Goal: Task Accomplishment & Management: Complete application form

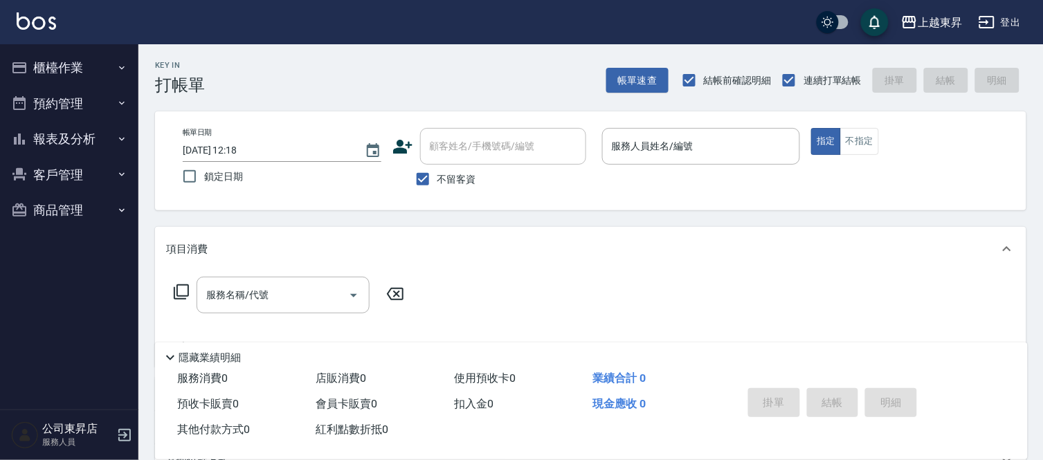
drag, startPoint x: 0, startPoint y: 0, endPoint x: 17, endPoint y: 458, distance: 458.4
click at [17, 459] on div "公司東昇店 服務人員" at bounding box center [69, 435] width 138 height 50
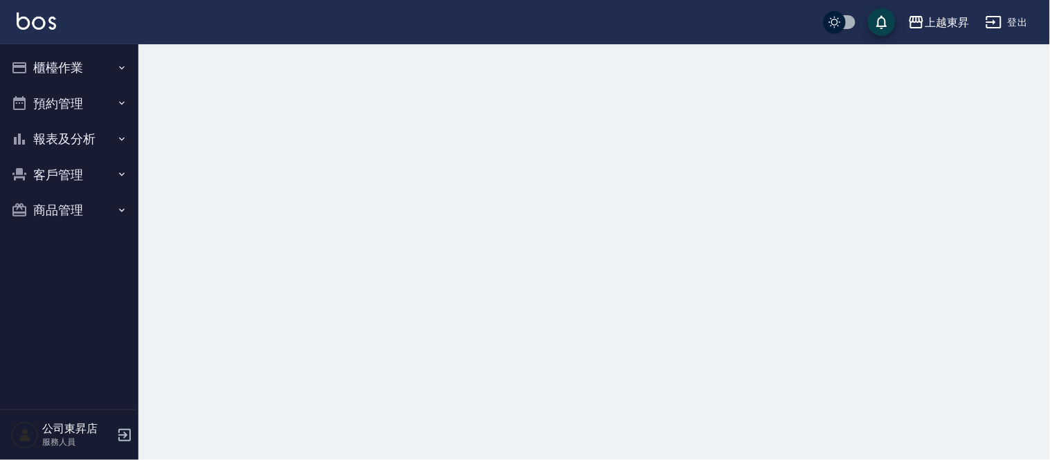
click at [19, 454] on div "公司東昇店 服務人員" at bounding box center [69, 435] width 138 height 50
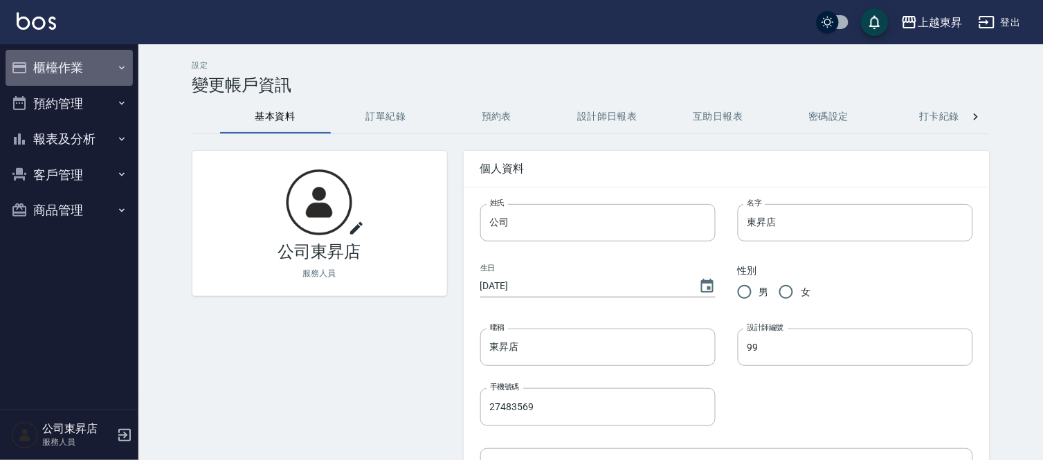
click at [118, 62] on icon "button" at bounding box center [121, 67] width 11 height 11
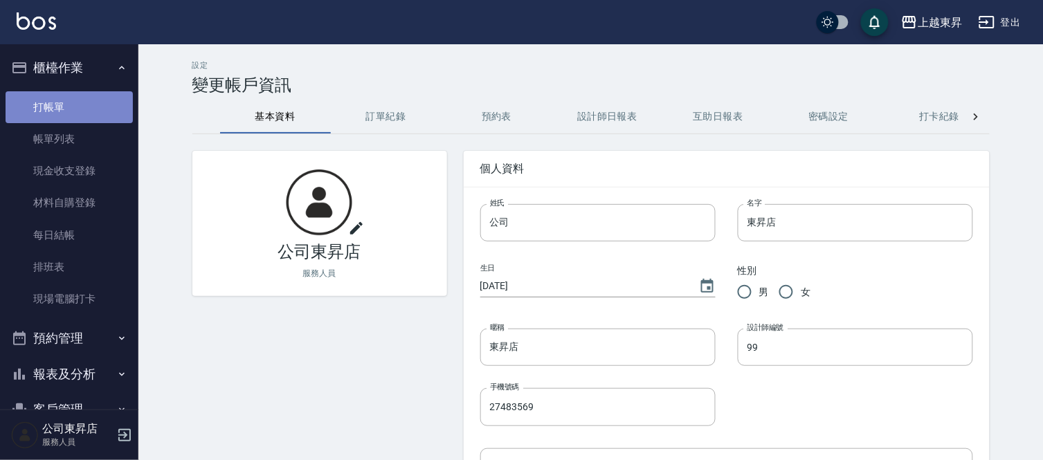
click at [95, 95] on link "打帳單" at bounding box center [69, 107] width 127 height 32
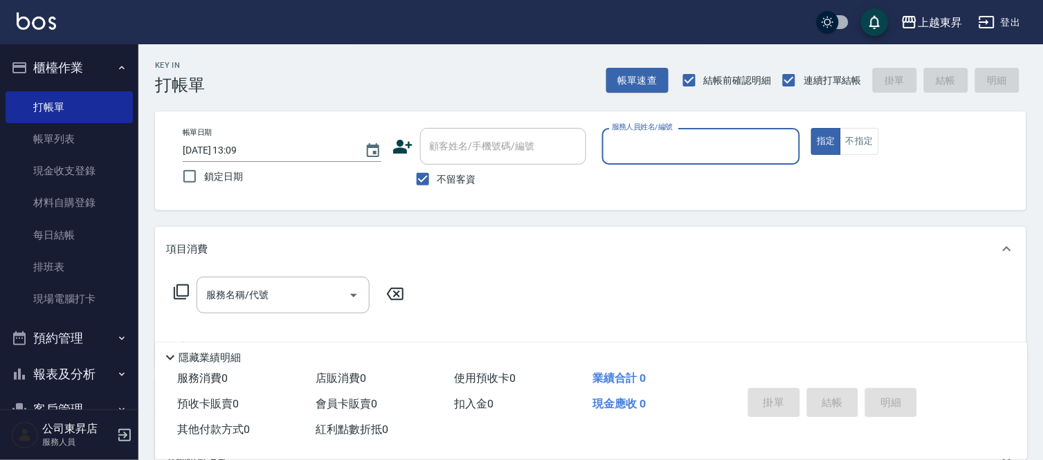
click at [654, 140] on input "服務人員姓名/編號" at bounding box center [701, 146] width 186 height 24
drag, startPoint x: 630, startPoint y: 272, endPoint x: 879, endPoint y: 109, distance: 297.3
click at [642, 268] on div "項目消費 服務名稱/代號 服務名稱/代號" at bounding box center [590, 297] width 871 height 140
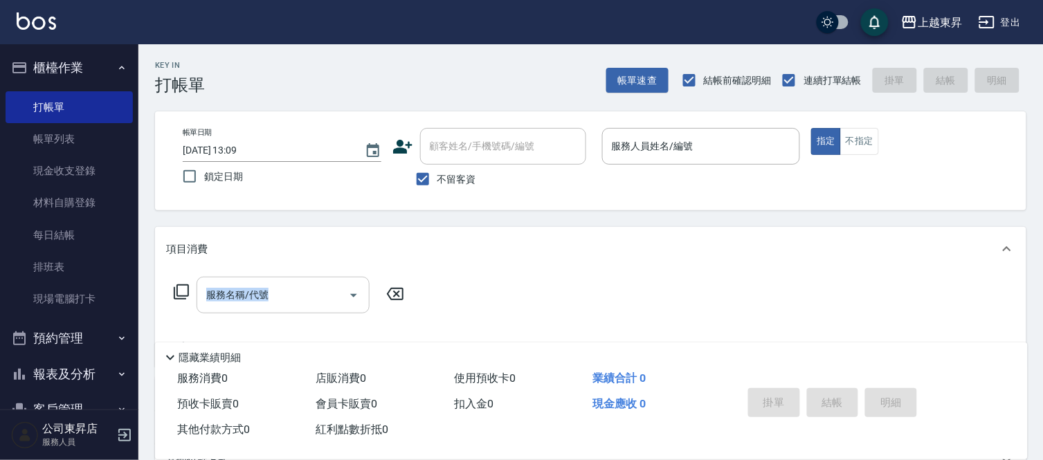
click at [268, 291] on input "服務名稱/代號" at bounding box center [273, 295] width 140 height 24
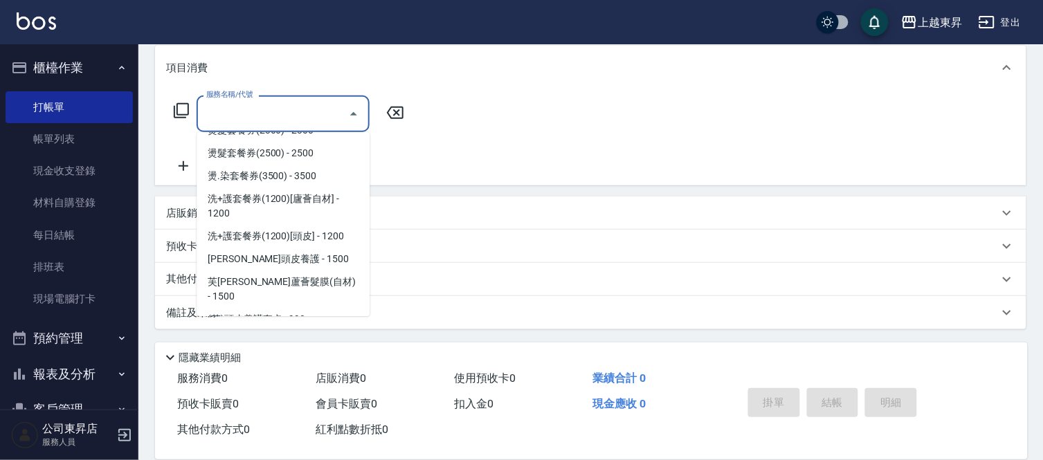
scroll to position [2230, 0]
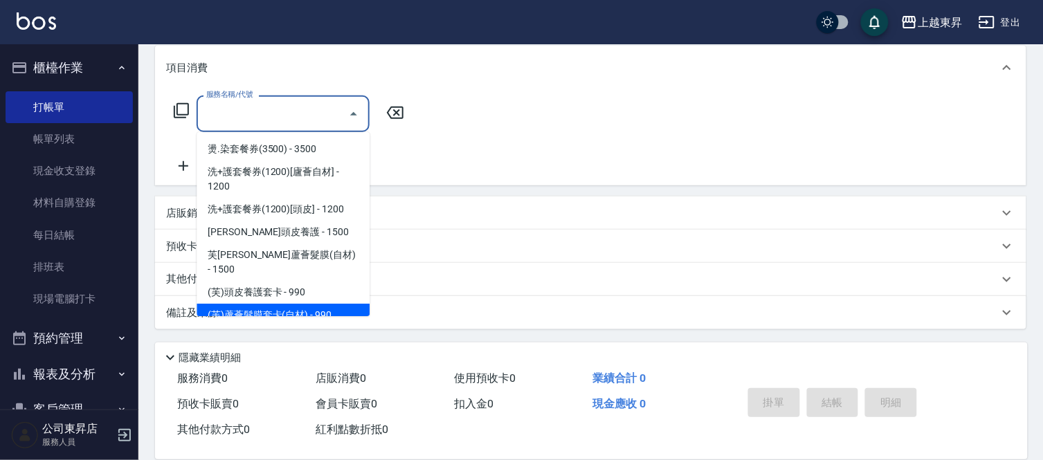
click at [295, 304] on span "(芙)蘆薈髮膜套卡(自材) - 990" at bounding box center [283, 315] width 173 height 23
type input "(芙)蘆薈髮膜套卡(自材)(639)"
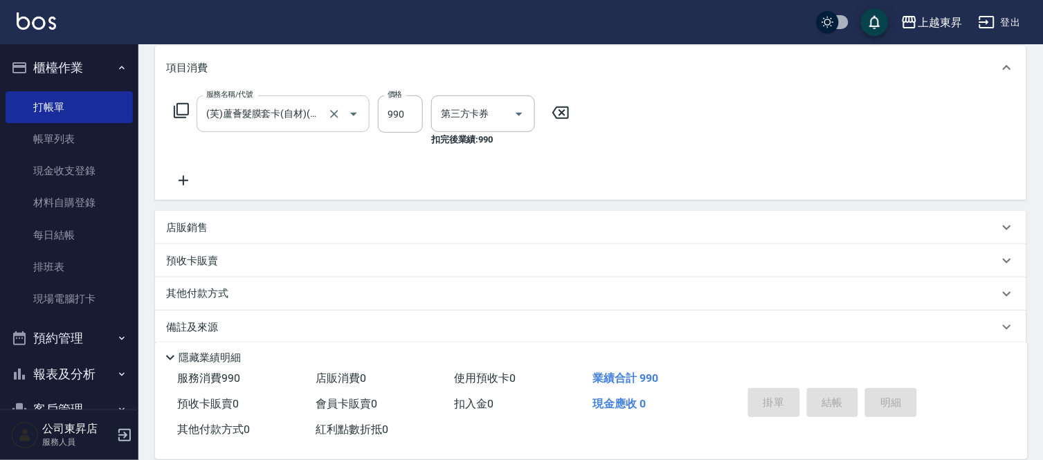
scroll to position [0, 0]
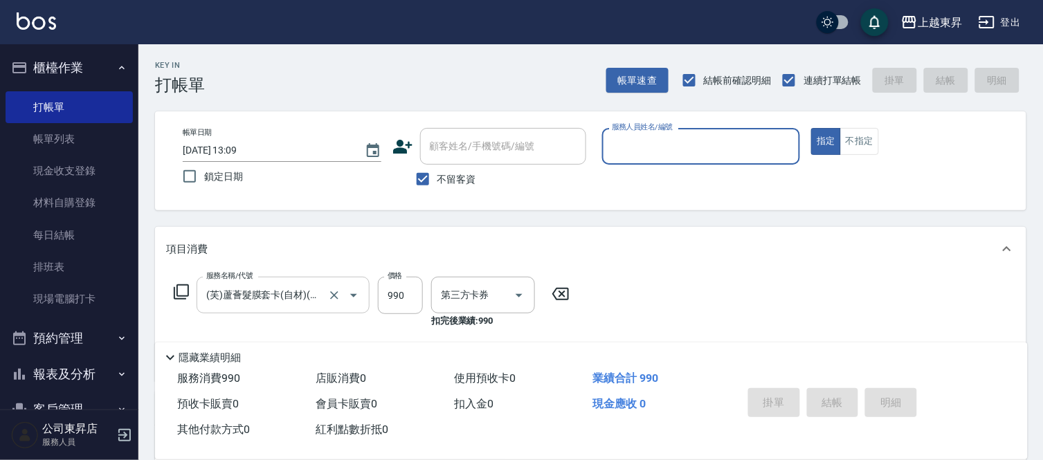
type input "舊有卡券"
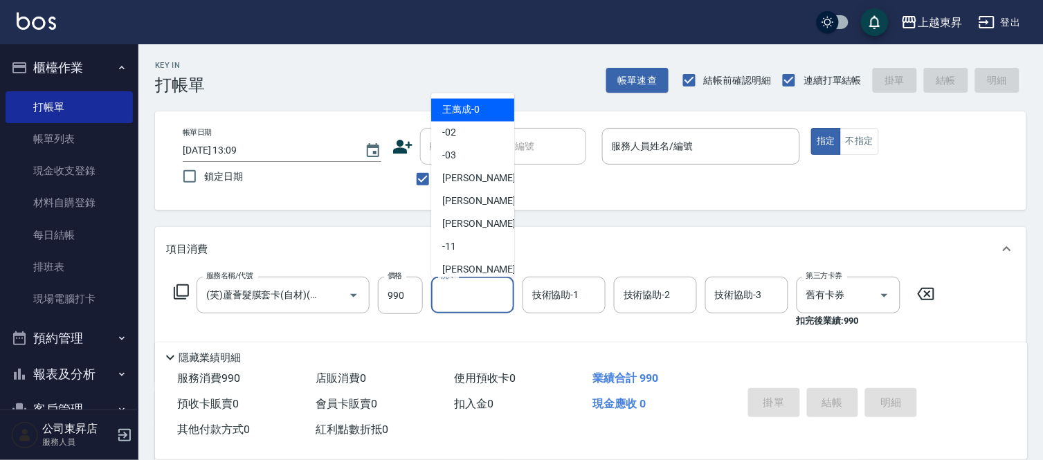
click at [458, 288] on input "洗-1" at bounding box center [472, 295] width 71 height 24
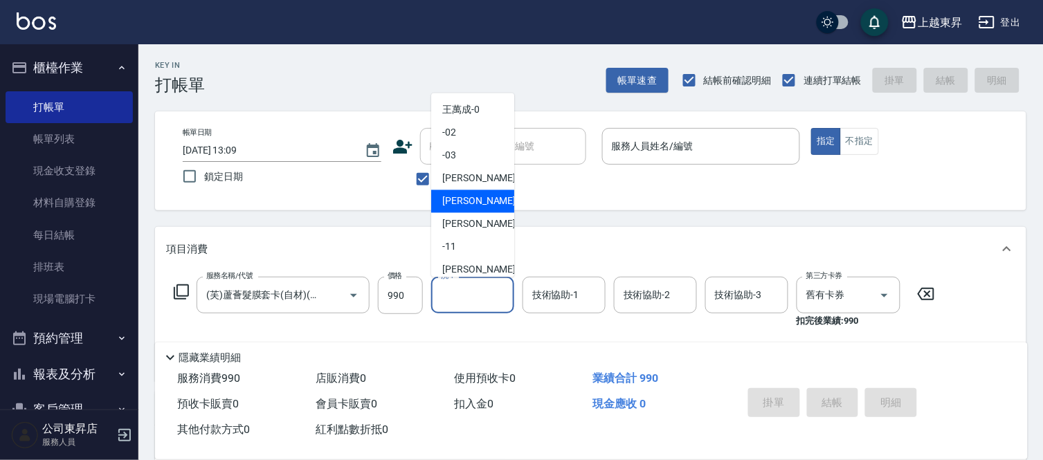
click at [439, 198] on div "[PERSON_NAME] -07" at bounding box center [472, 201] width 83 height 23
type input "[PERSON_NAME]-07"
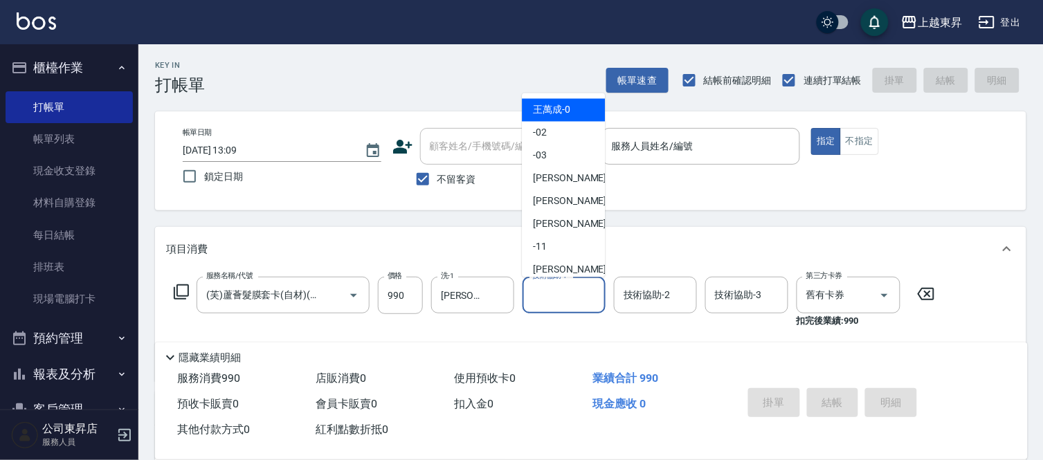
click at [559, 294] on input "技術協助-1" at bounding box center [564, 295] width 71 height 24
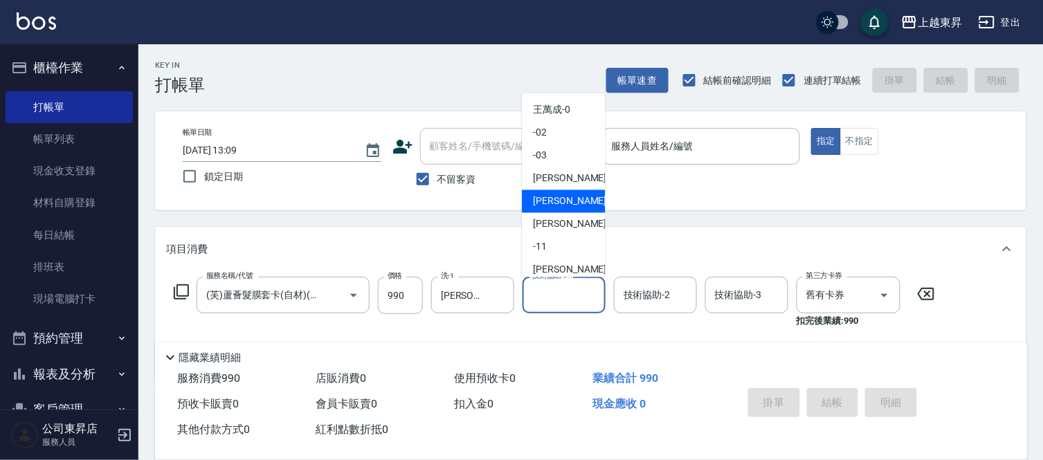
click at [544, 199] on span "[PERSON_NAME] -07" at bounding box center [576, 201] width 87 height 15
type input "[PERSON_NAME]-07"
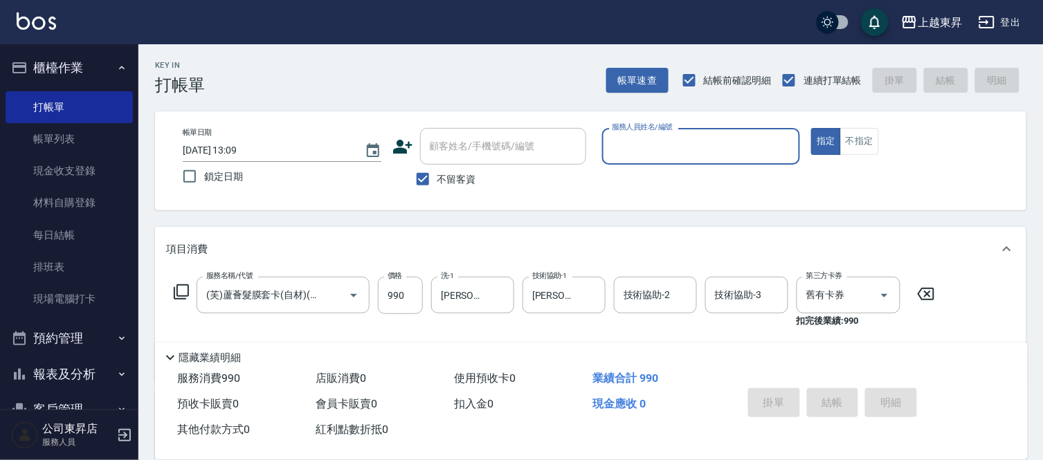
click at [635, 143] on input "服務人員姓名/編號" at bounding box center [701, 146] width 186 height 24
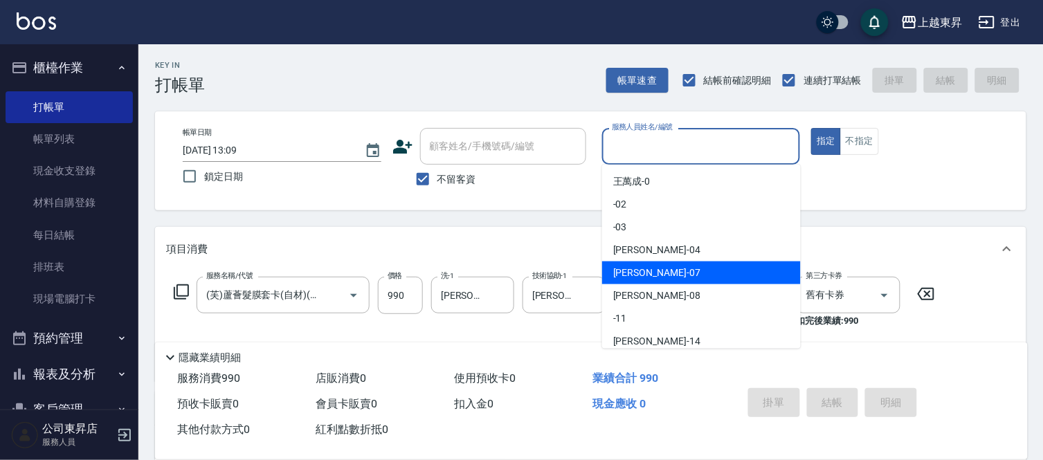
click at [635, 266] on span "[PERSON_NAME] -07" at bounding box center [656, 273] width 87 height 15
type input "[PERSON_NAME]-07"
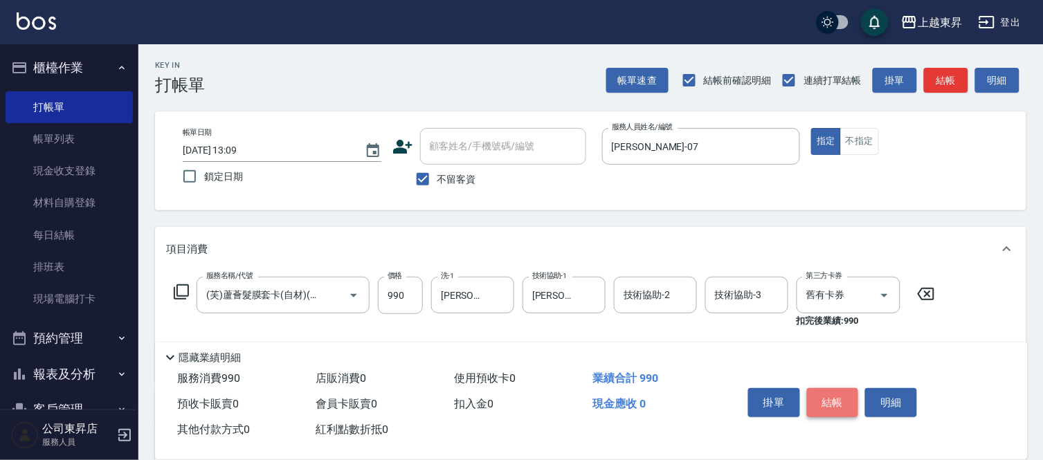
click at [832, 402] on button "結帳" at bounding box center [833, 402] width 52 height 29
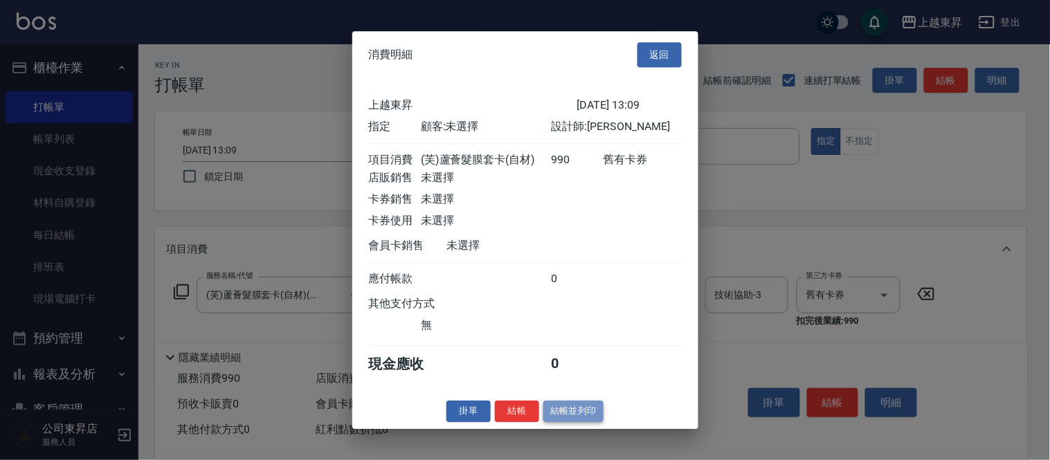
click at [575, 412] on button "結帳並列印" at bounding box center [573, 411] width 60 height 21
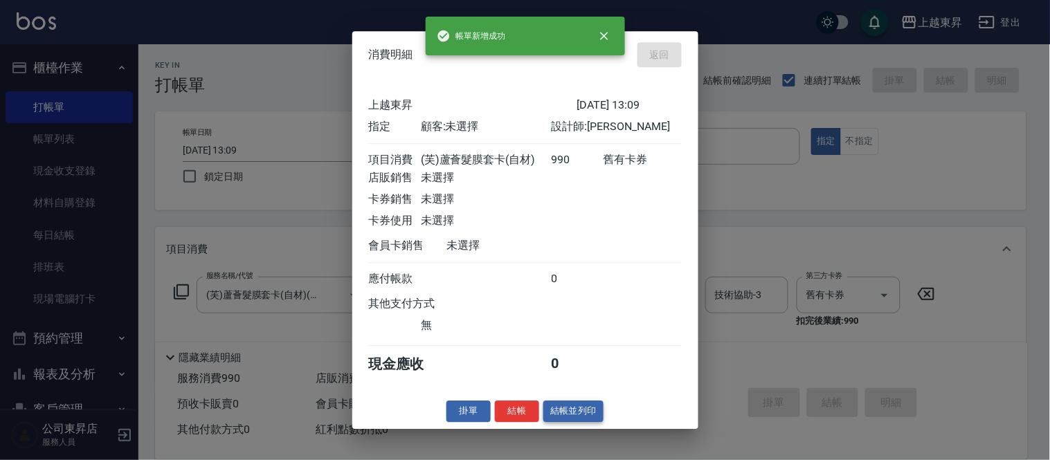
type input "[DATE] 13:10"
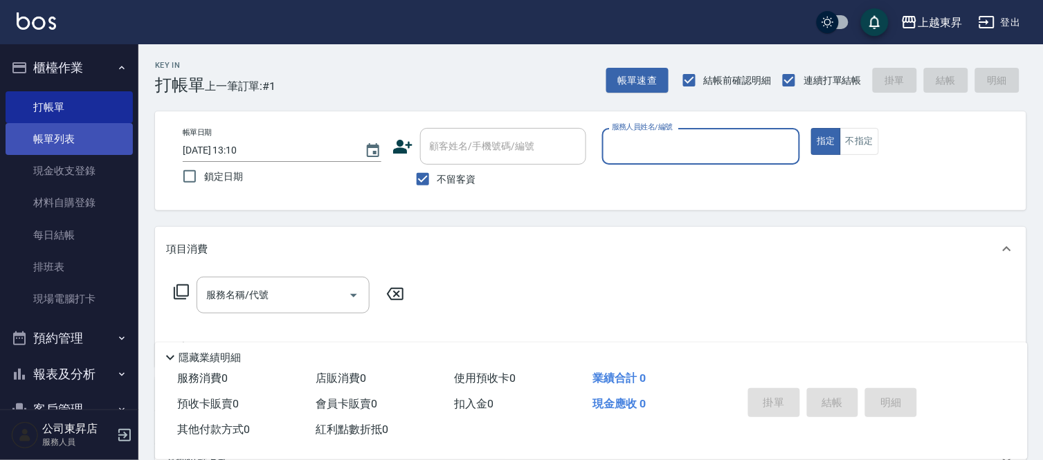
click at [85, 132] on link "帳單列表" at bounding box center [69, 139] width 127 height 32
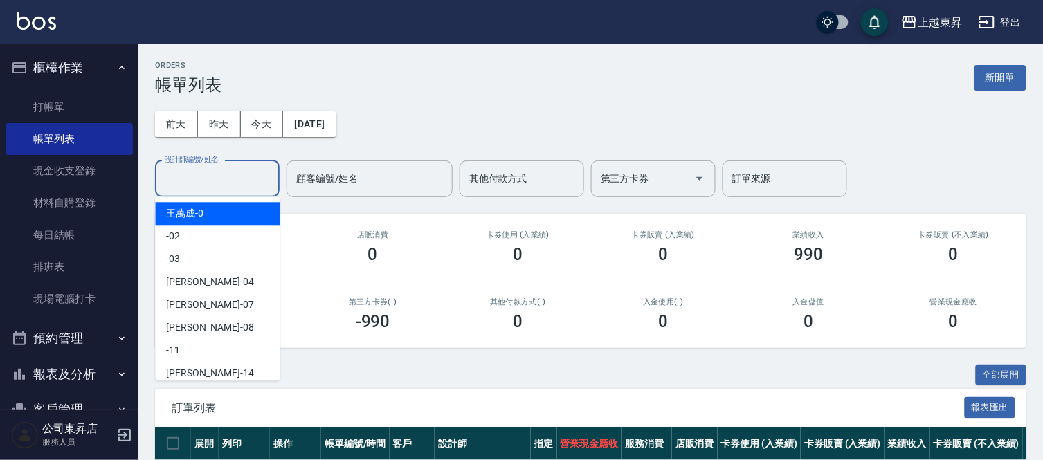
click at [187, 174] on input "設計師編號/姓名" at bounding box center [217, 179] width 112 height 24
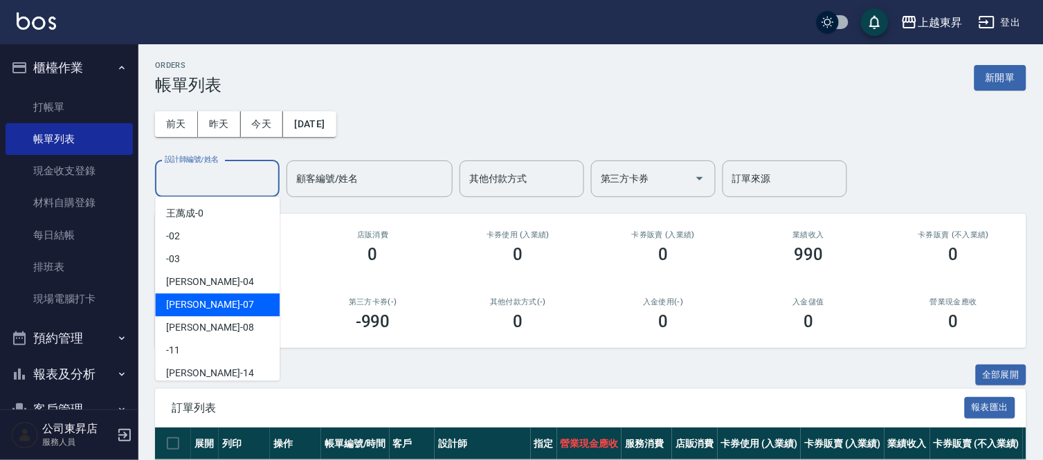
click at [192, 302] on span "[PERSON_NAME] -07" at bounding box center [209, 305] width 87 height 15
type input "[PERSON_NAME]-07"
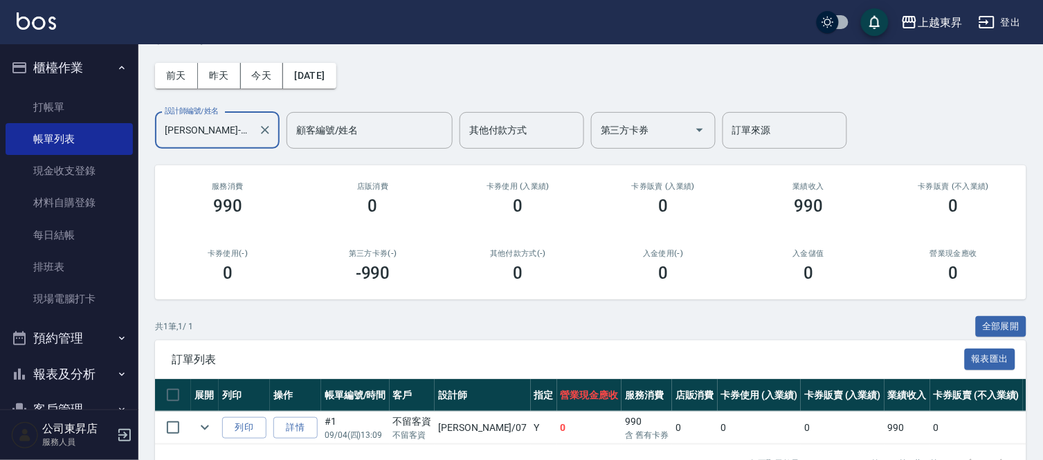
scroll to position [21, 0]
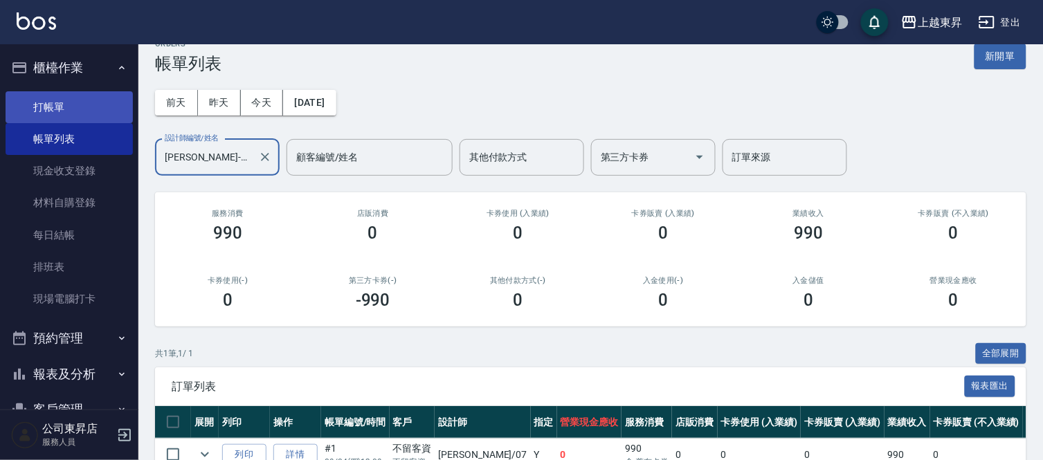
click at [60, 102] on link "打帳單" at bounding box center [69, 107] width 127 height 32
